Goal: Information Seeking & Learning: Learn about a topic

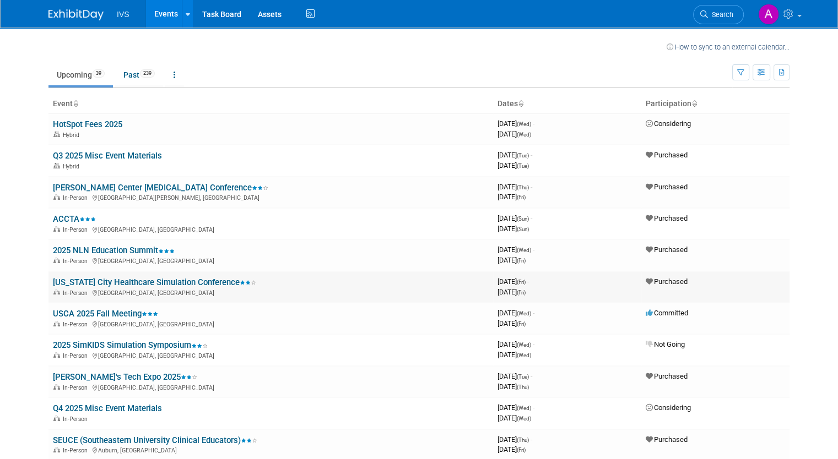
click at [150, 282] on link "[US_STATE] City Healthcare Simulation Conference" at bounding box center [154, 283] width 203 height 10
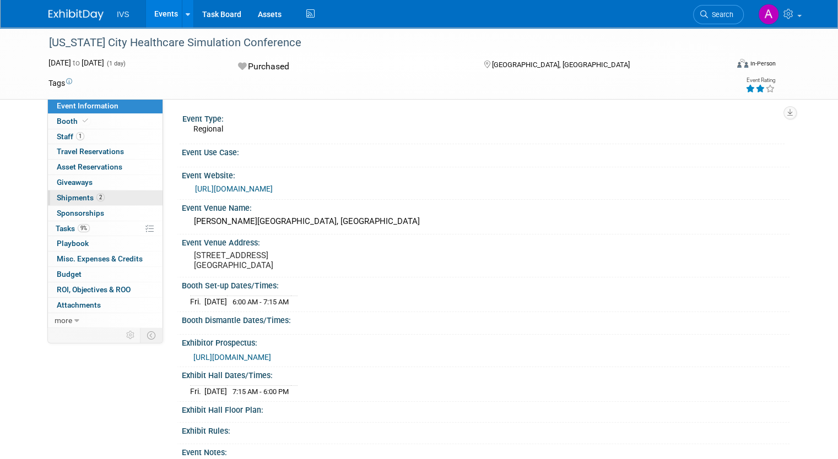
click at [104, 199] on link "2 Shipments 2" at bounding box center [105, 198] width 115 height 15
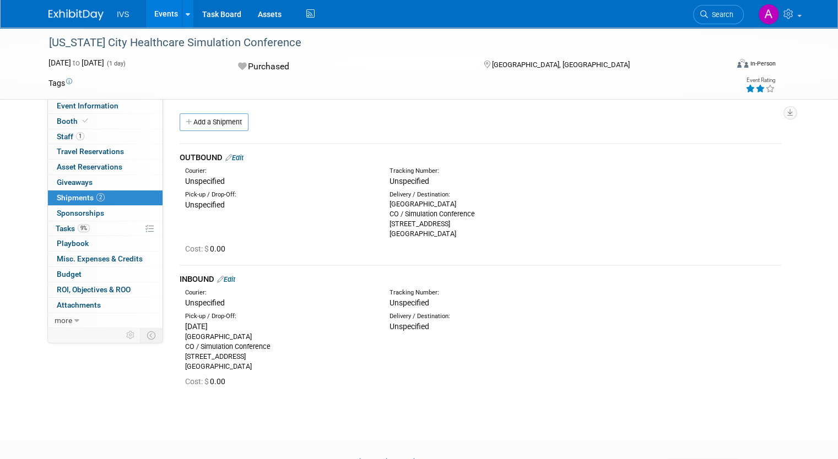
drag, startPoint x: 471, startPoint y: 235, endPoint x: 386, endPoint y: 203, distance: 91.1
click at [389, 203] on div "[GEOGRAPHIC_DATA] Warehouse CO / Simulation Conference [STREET_ADDRESS]" at bounding box center [483, 219] width 188 height 40
copy div "[GEOGRAPHIC_DATA] Warehouse CO / Simulation Conference [STREET_ADDRESS]"
drag, startPoint x: 40, startPoint y: 40, endPoint x: 273, endPoint y: 49, distance: 233.7
click at [273, 49] on div "[US_STATE] City Healthcare Simulation Conference" at bounding box center [379, 43] width 669 height 20
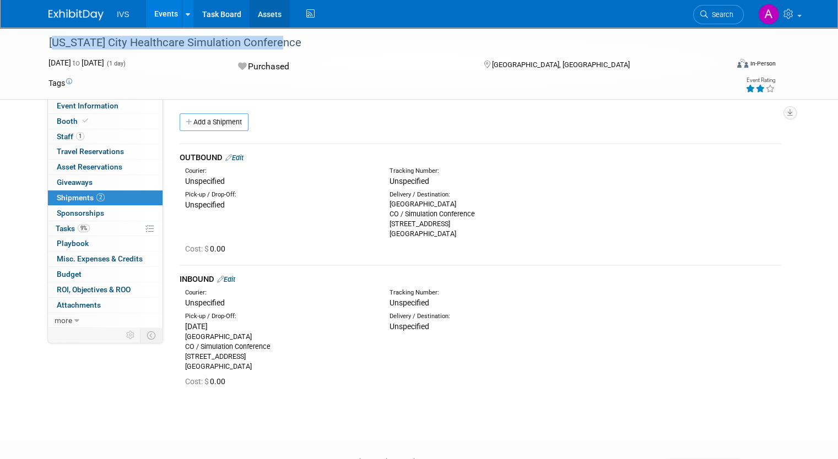
copy div "[US_STATE] City Healthcare Simulation Conference"
click at [94, 140] on link "1 Staff 1" at bounding box center [105, 136] width 115 height 15
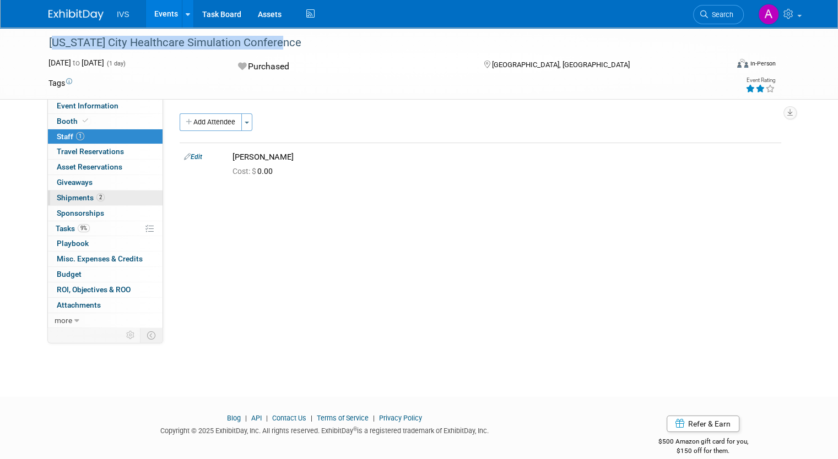
click at [123, 194] on link "2 Shipments 2" at bounding box center [105, 198] width 115 height 15
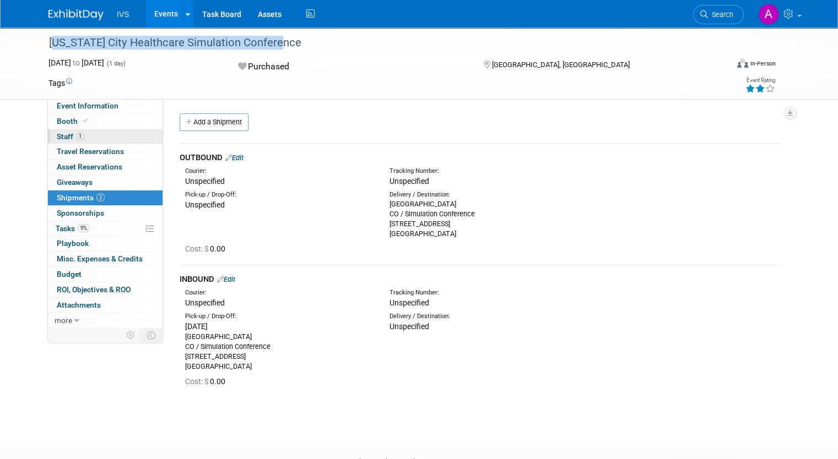
click at [86, 137] on link "1 Staff 1" at bounding box center [105, 136] width 115 height 15
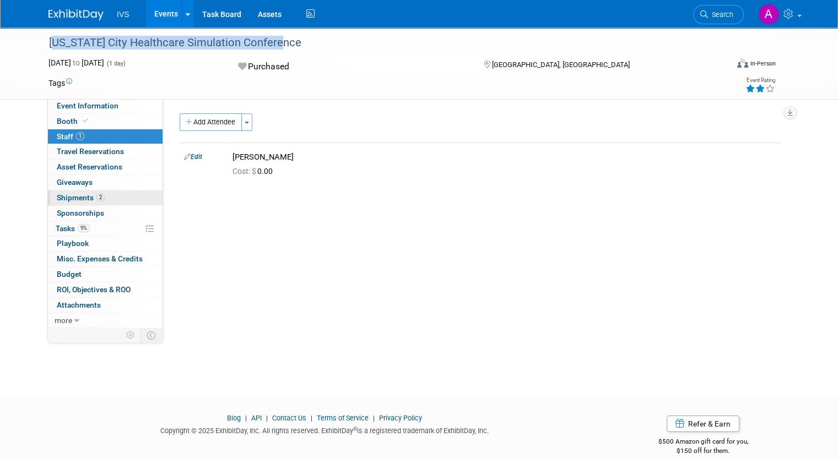
click at [79, 198] on span "Shipments 2" at bounding box center [81, 197] width 48 height 9
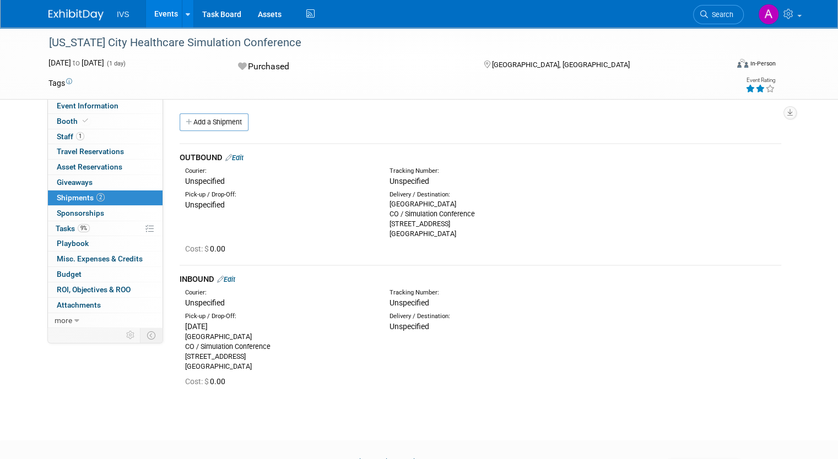
click at [732, 239] on div "Cost: $ 0.00" at bounding box center [480, 248] width 618 height 18
click at [348, 234] on div "Pick-up / Drop-Off: Unspecified Delivery / Destination: Johnson County Communit…" at bounding box center [480, 213] width 618 height 52
